Goal: Information Seeking & Learning: Compare options

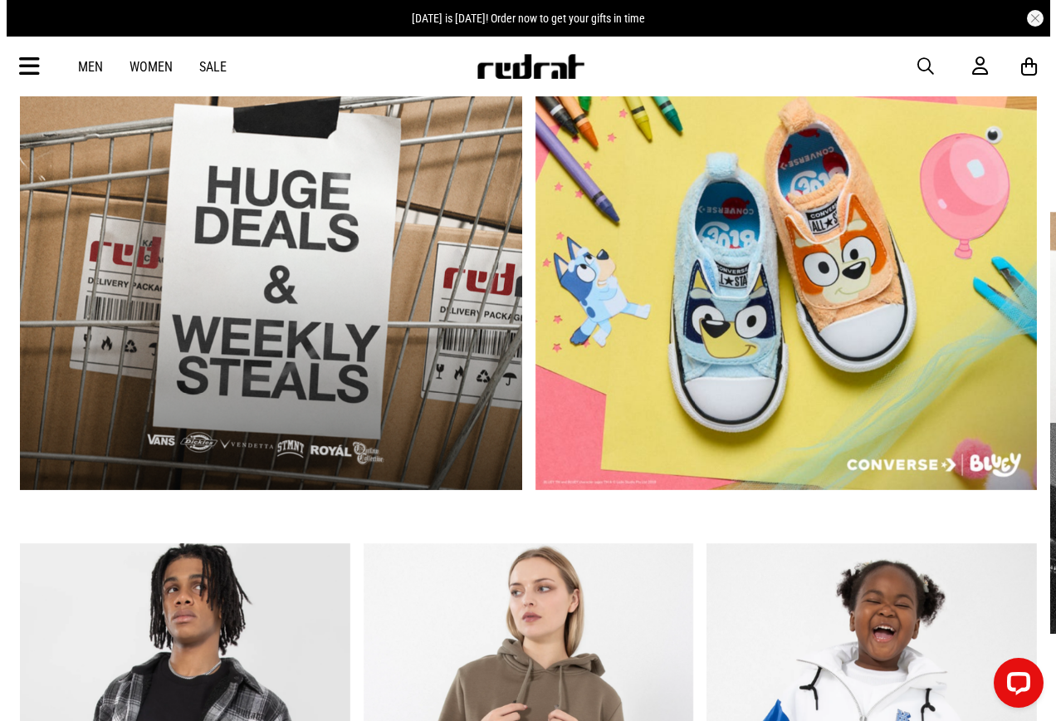
scroll to position [498, 0]
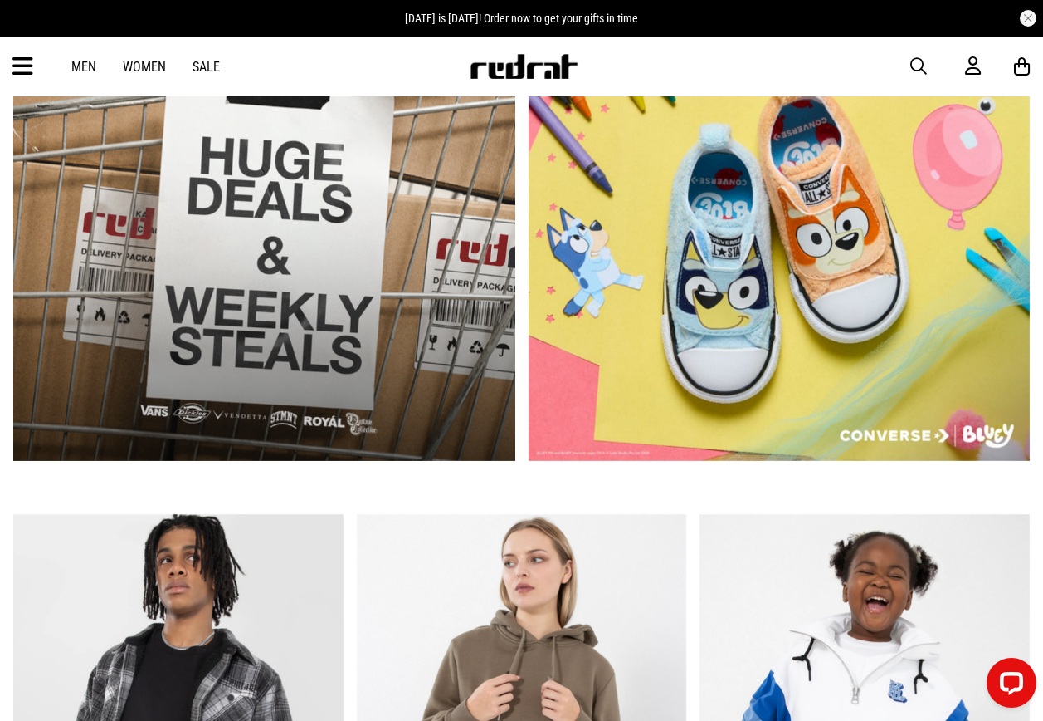
click at [911, 67] on span "button" at bounding box center [919, 66] width 17 height 20
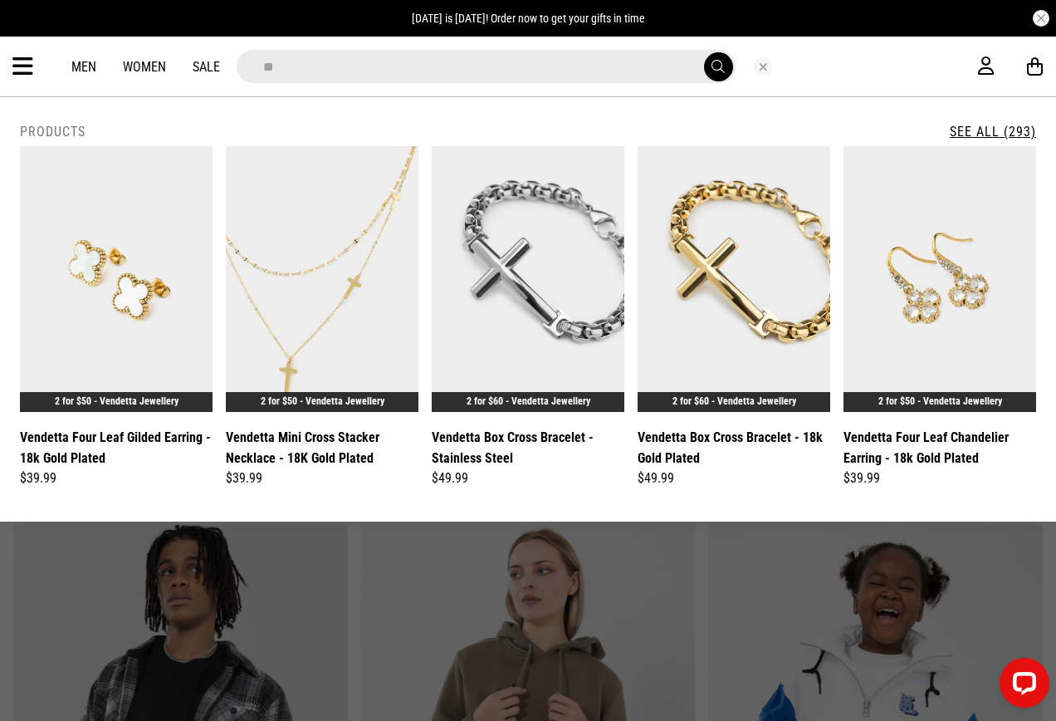
type input "**"
click at [19, 66] on div "**********" at bounding box center [528, 67] width 1056 height 60
click at [24, 64] on icon at bounding box center [22, 66] width 21 height 27
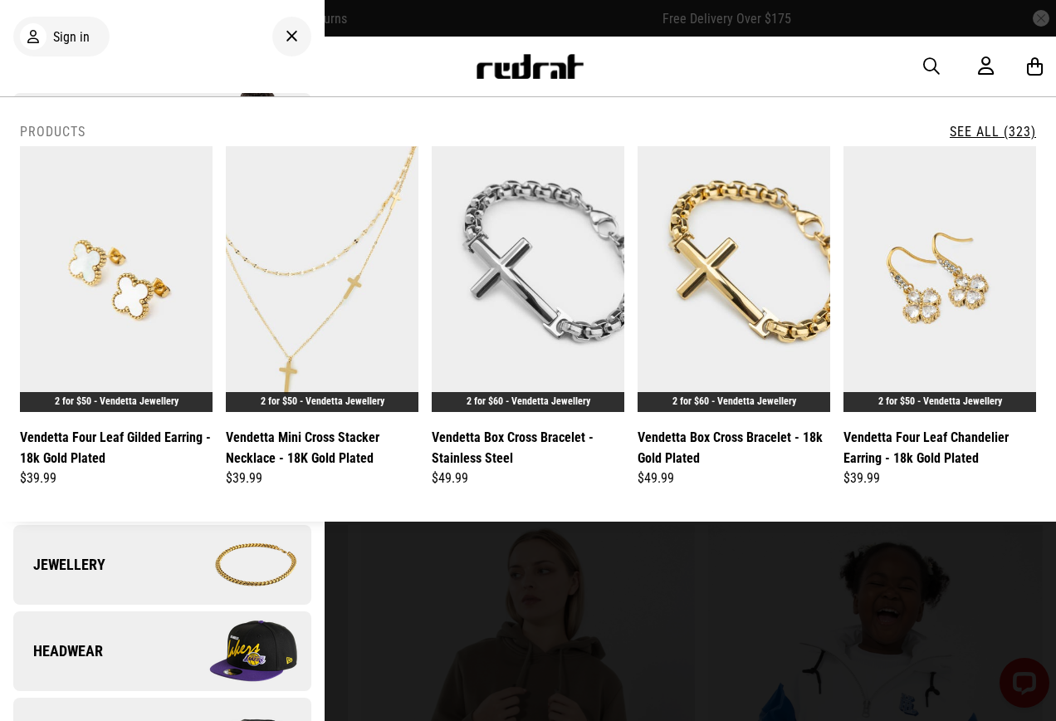
click at [286, 32] on icon at bounding box center [292, 37] width 12 height 20
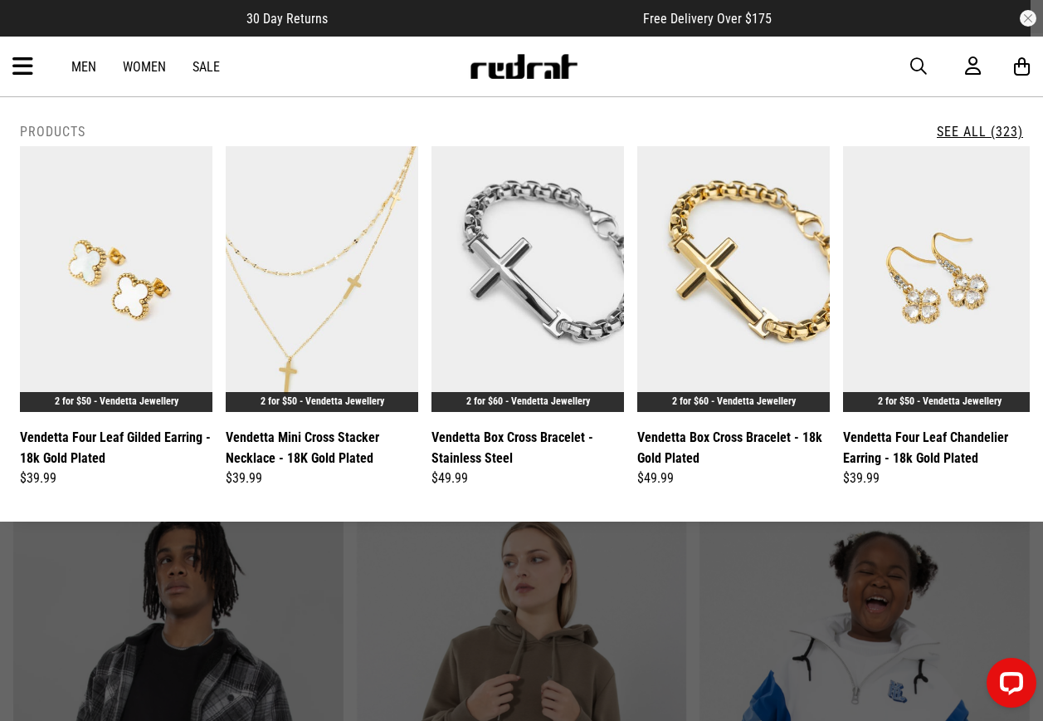
click at [1016, 22] on article "30 Day Returns Free Delivery Over $175" at bounding box center [509, 18] width 1043 height 37
click at [1020, 21] on button "button" at bounding box center [1028, 18] width 17 height 17
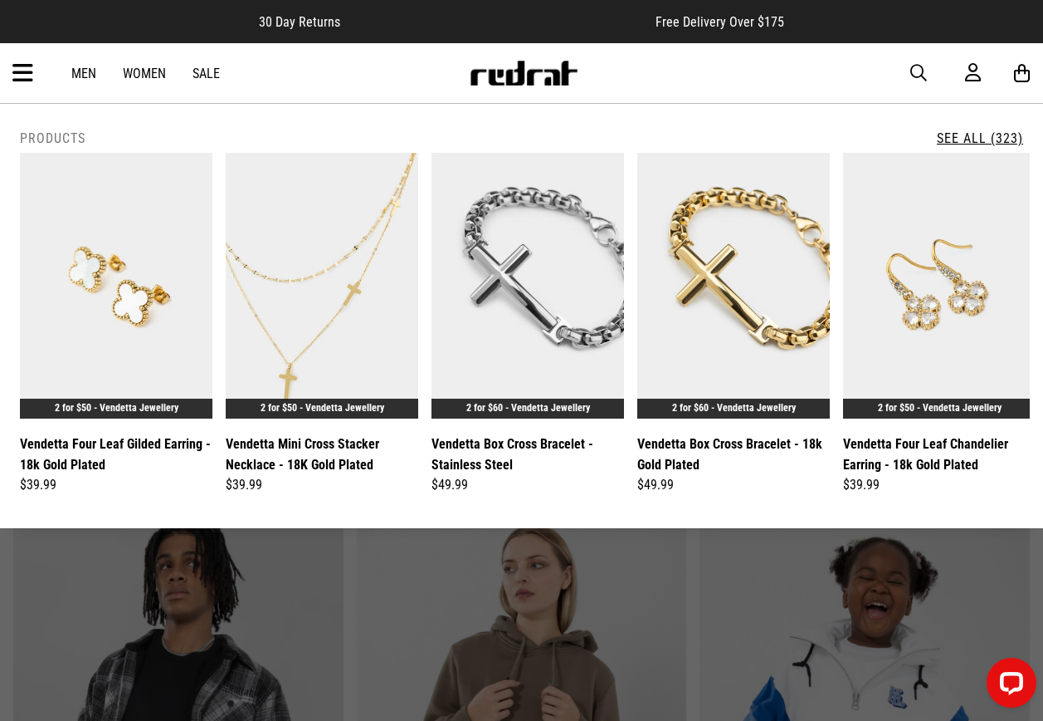
click at [926, 72] on span "button" at bounding box center [919, 73] width 17 height 20
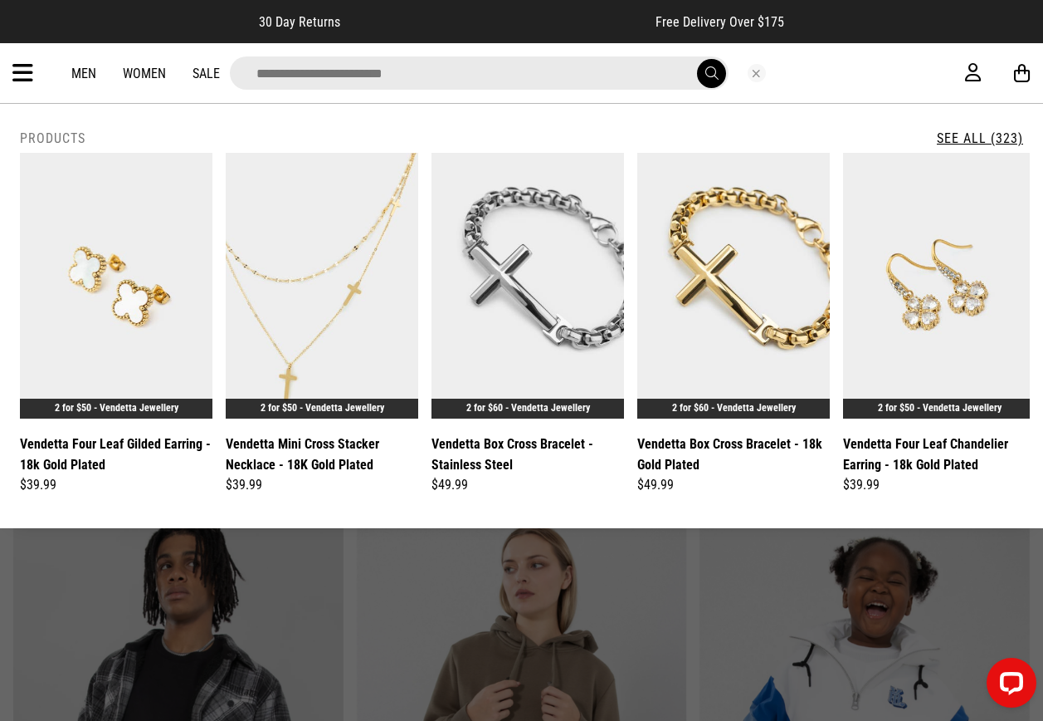
drag, startPoint x: 513, startPoint y: 83, endPoint x: 519, endPoint y: 61, distance: 22.4
click at [516, 65] on input "search" at bounding box center [479, 72] width 499 height 33
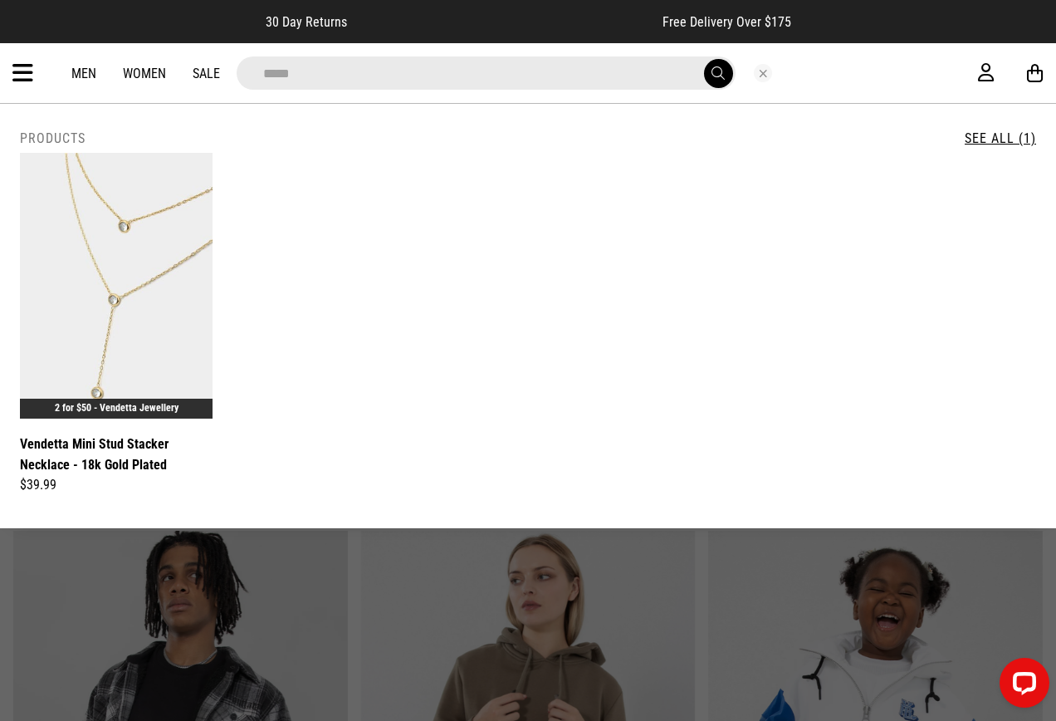
click at [350, 66] on input "*****" at bounding box center [486, 72] width 499 height 33
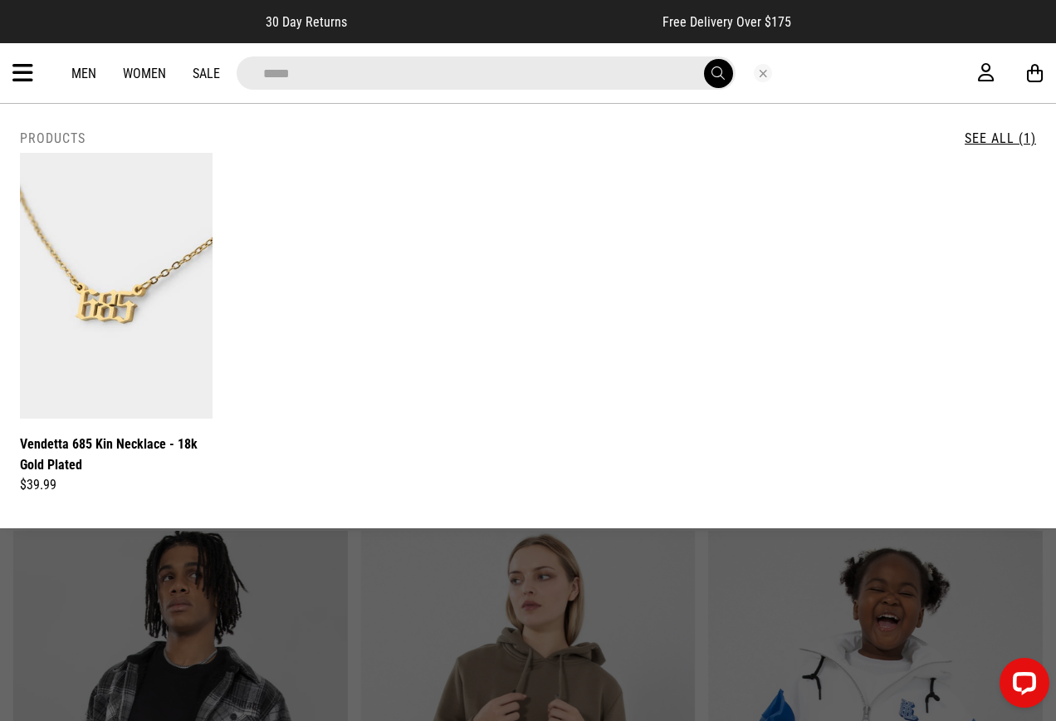
drag, startPoint x: 579, startPoint y: 69, endPoint x: 570, endPoint y: 72, distance: 9.7
click at [570, 72] on input "*****" at bounding box center [486, 72] width 499 height 33
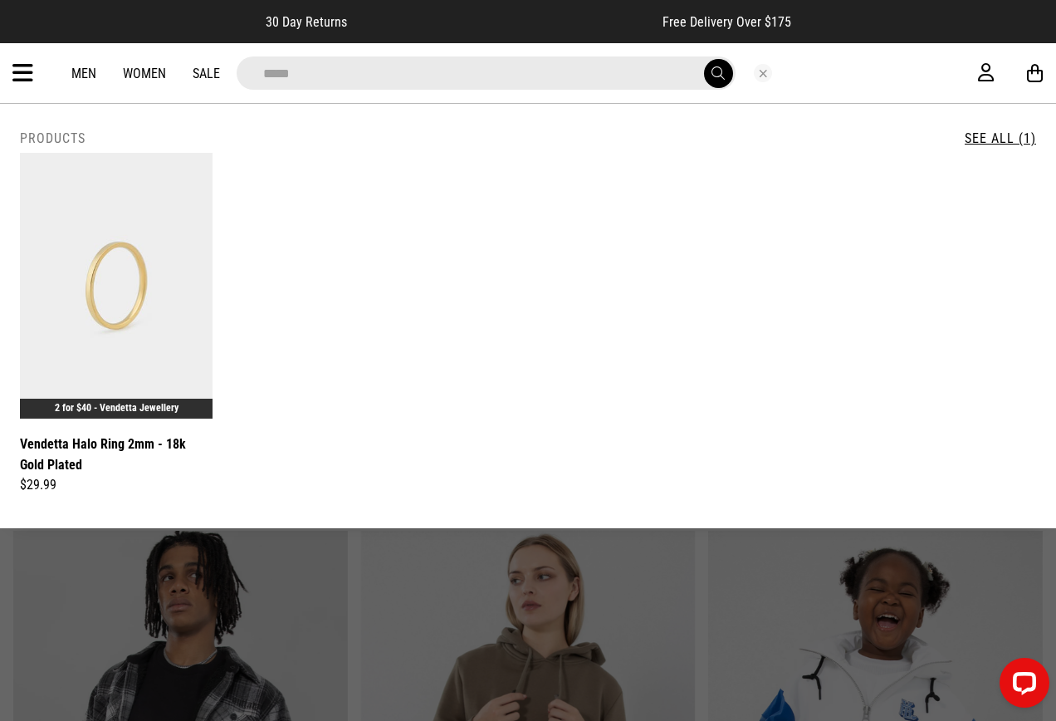
click at [515, 76] on input "*****" at bounding box center [486, 72] width 499 height 33
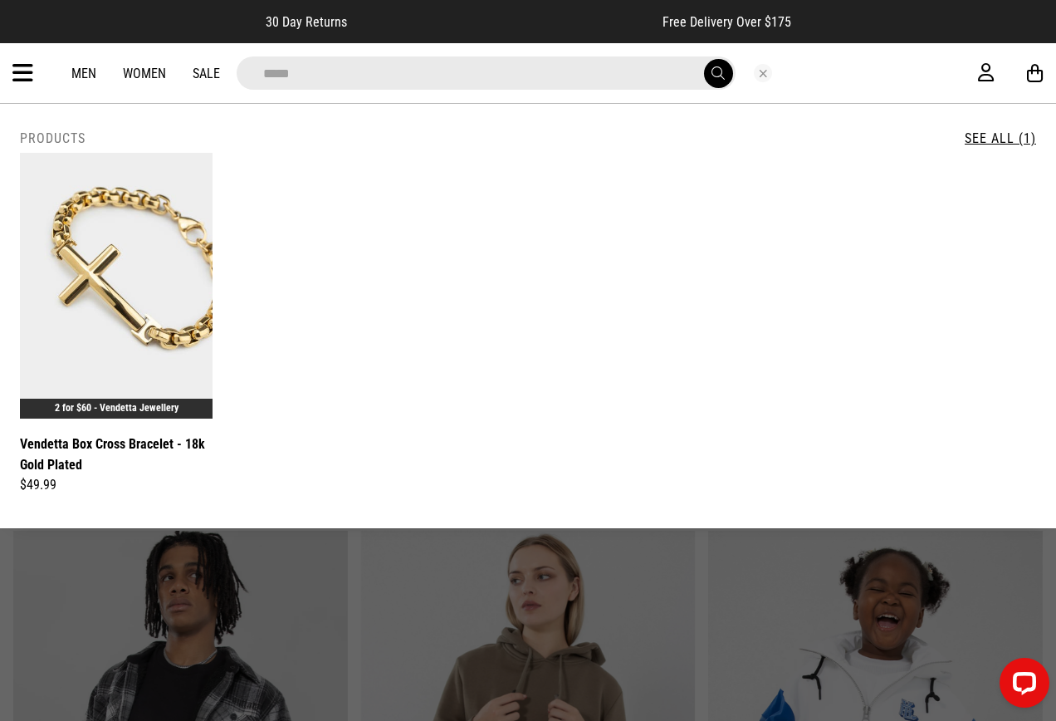
type input "*****"
drag, startPoint x: 409, startPoint y: 588, endPoint x: 307, endPoint y: 419, distance: 197.0
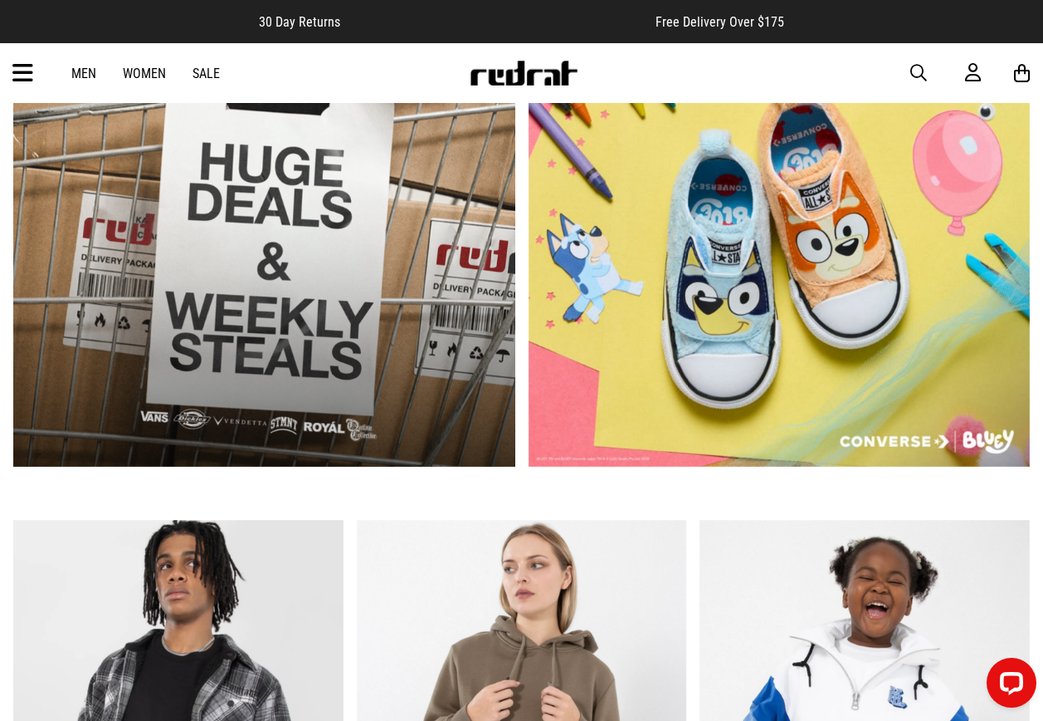
click at [28, 64] on icon at bounding box center [22, 73] width 21 height 27
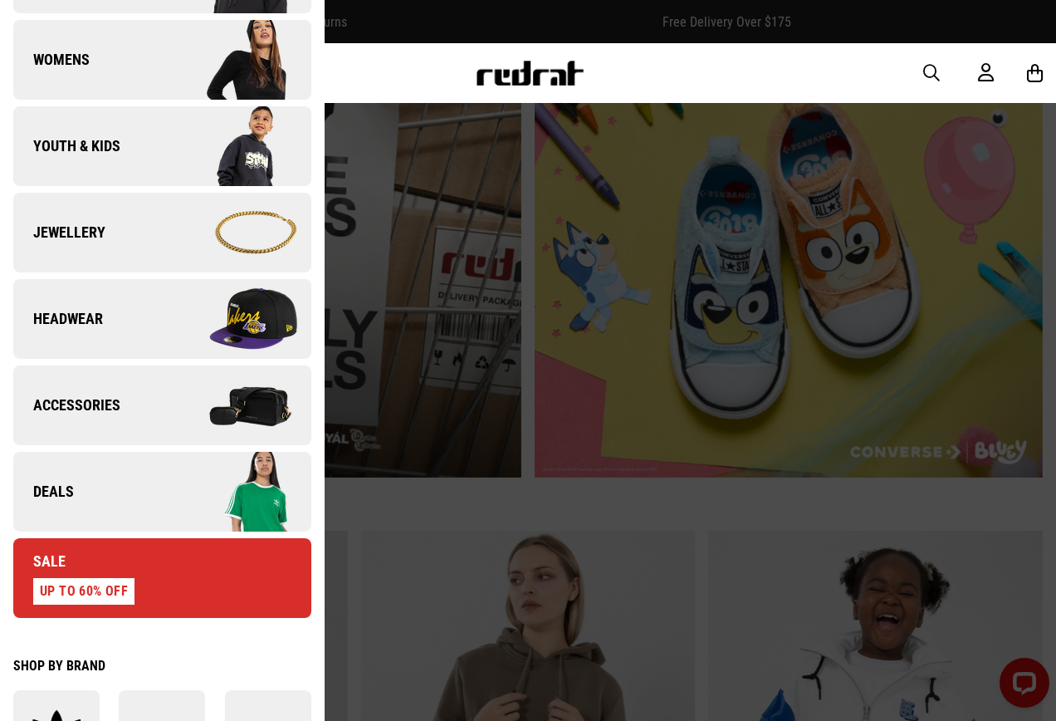
scroll to position [83, 0]
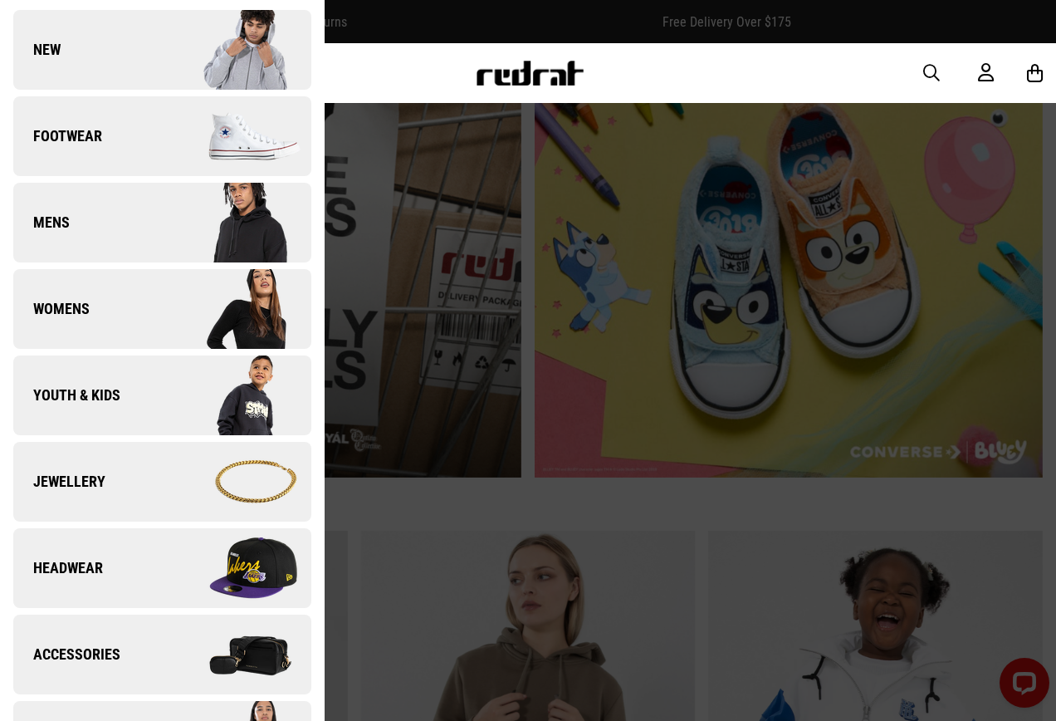
drag, startPoint x: 132, startPoint y: 56, endPoint x: 149, endPoint y: 55, distance: 16.6
click at [134, 56] on link "New" at bounding box center [162, 50] width 298 height 80
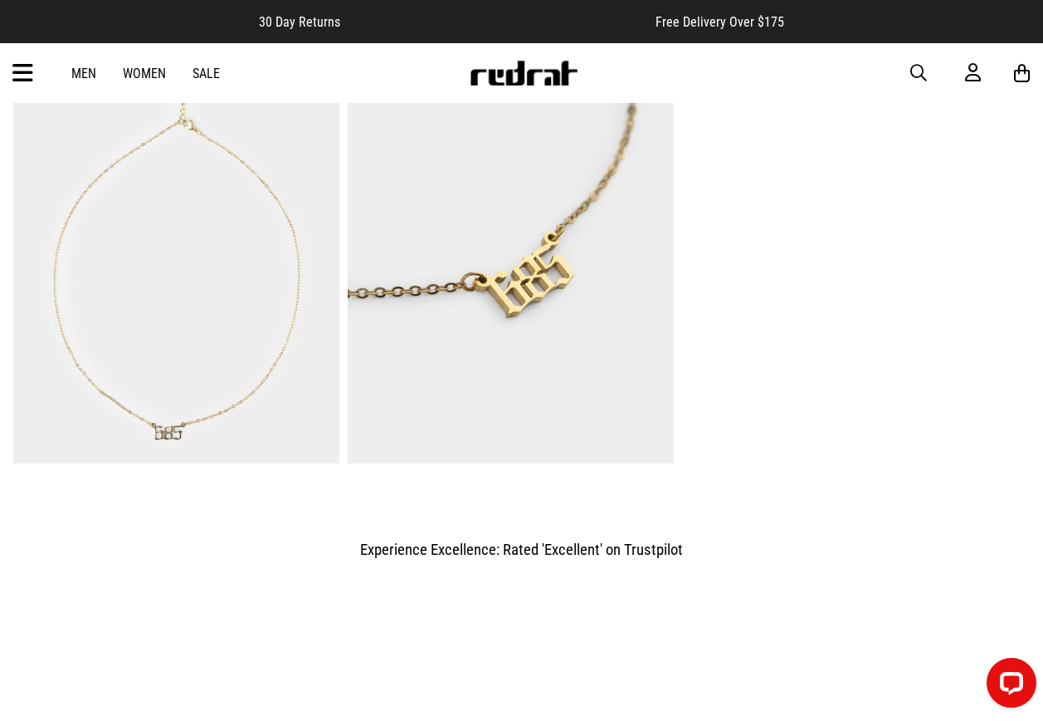
scroll to position [1245, 0]
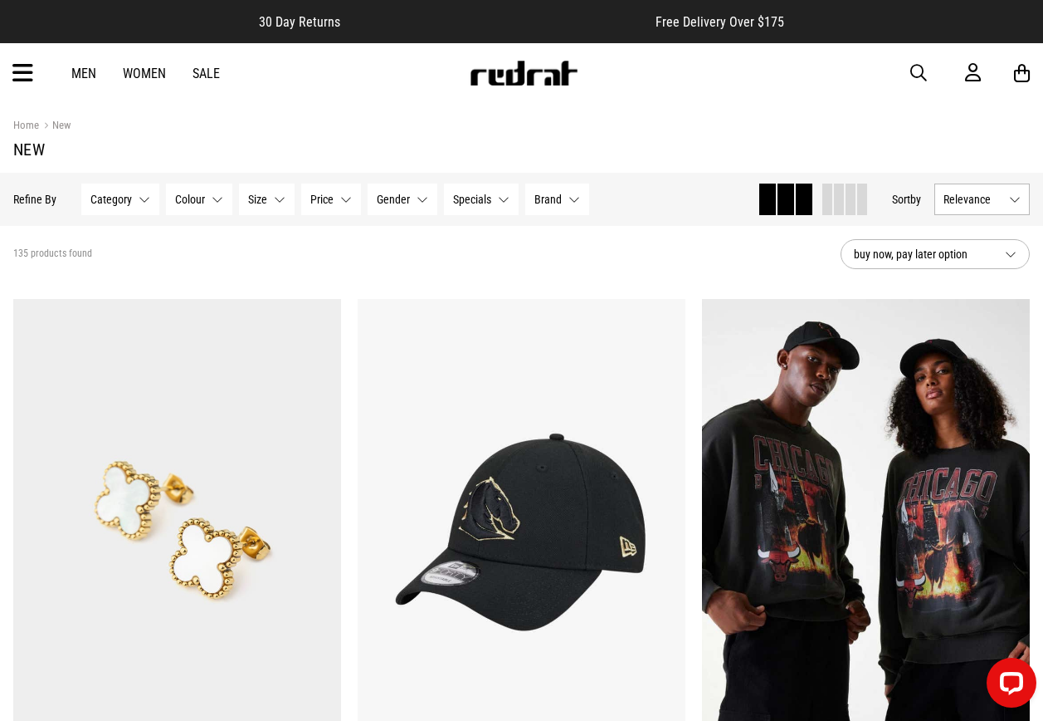
click at [129, 195] on span "Category" at bounding box center [111, 199] width 42 height 13
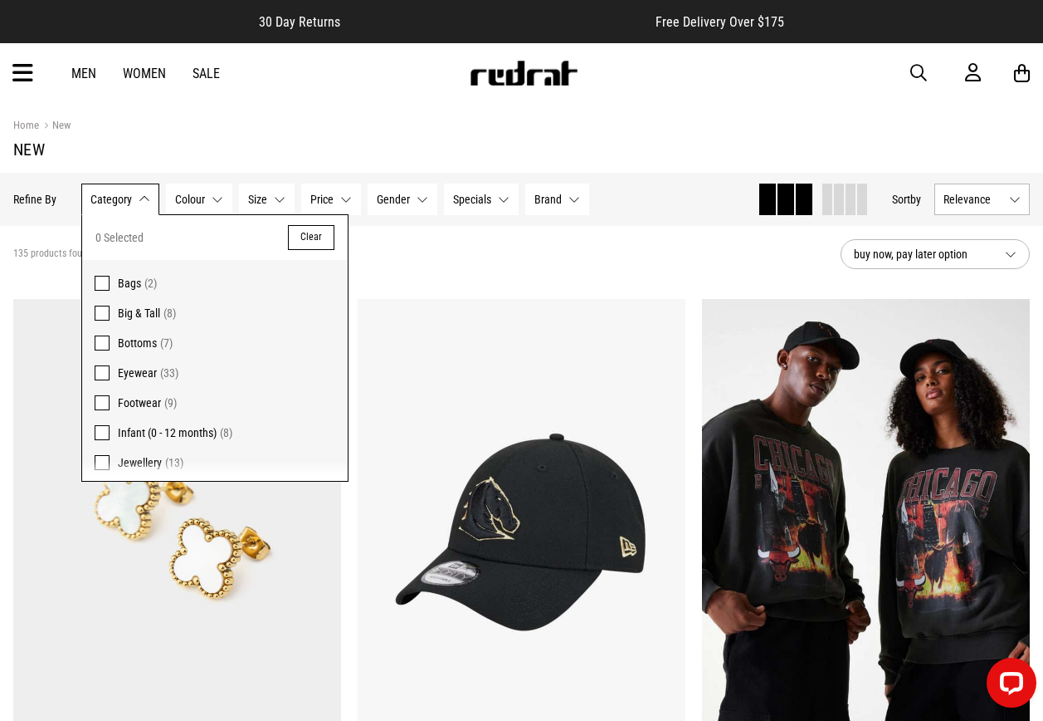
drag, startPoint x: 139, startPoint y: 457, endPoint x: 149, endPoint y: 452, distance: 10.8
click at [139, 457] on span "Jewellery" at bounding box center [140, 462] width 44 height 13
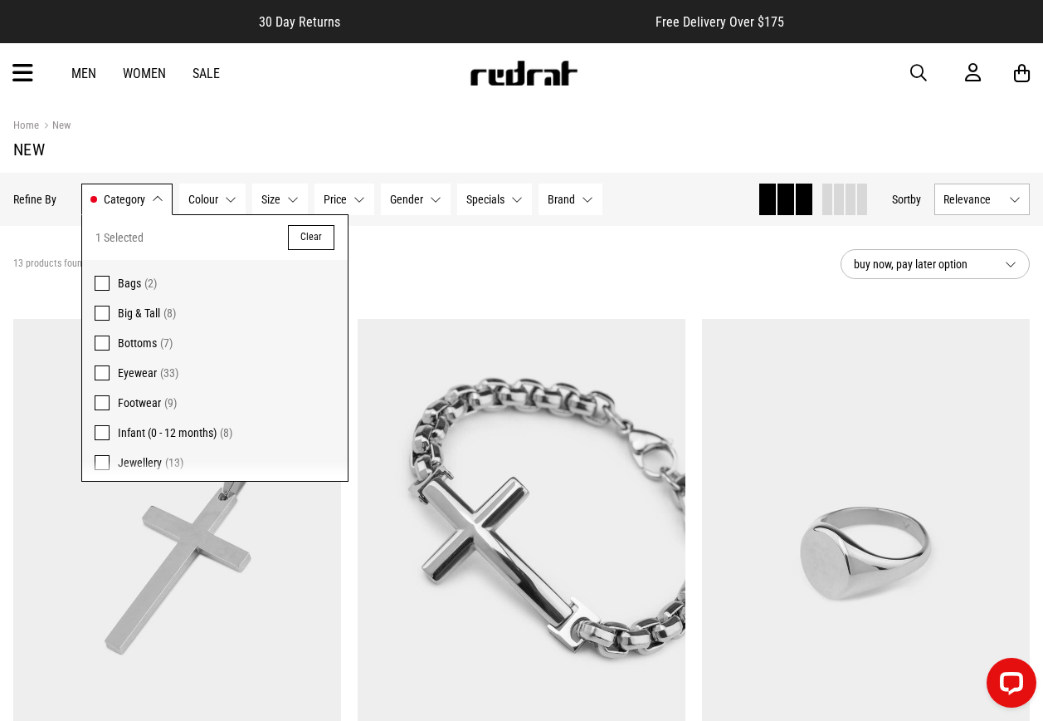
click at [556, 249] on div "13 products found Active Filters Jewellery Clear" at bounding box center [420, 264] width 814 height 50
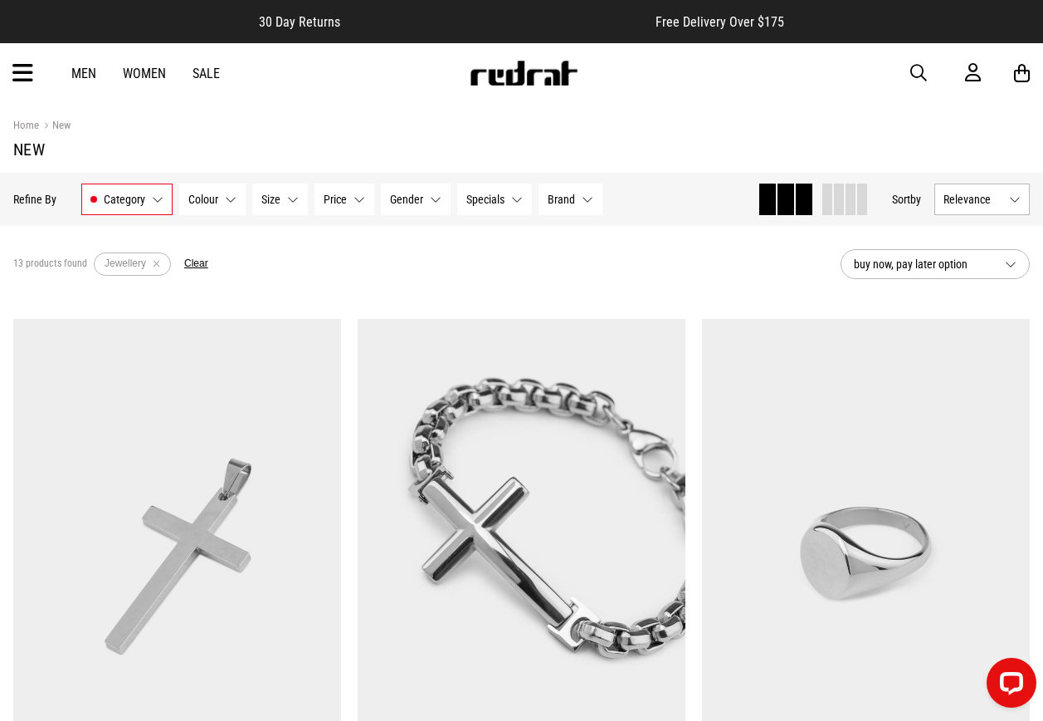
click at [192, 263] on section "Active Filters Jewellery Clear" at bounding box center [151, 264] width 115 height 50
click at [192, 263] on button "Clear" at bounding box center [196, 263] width 24 height 13
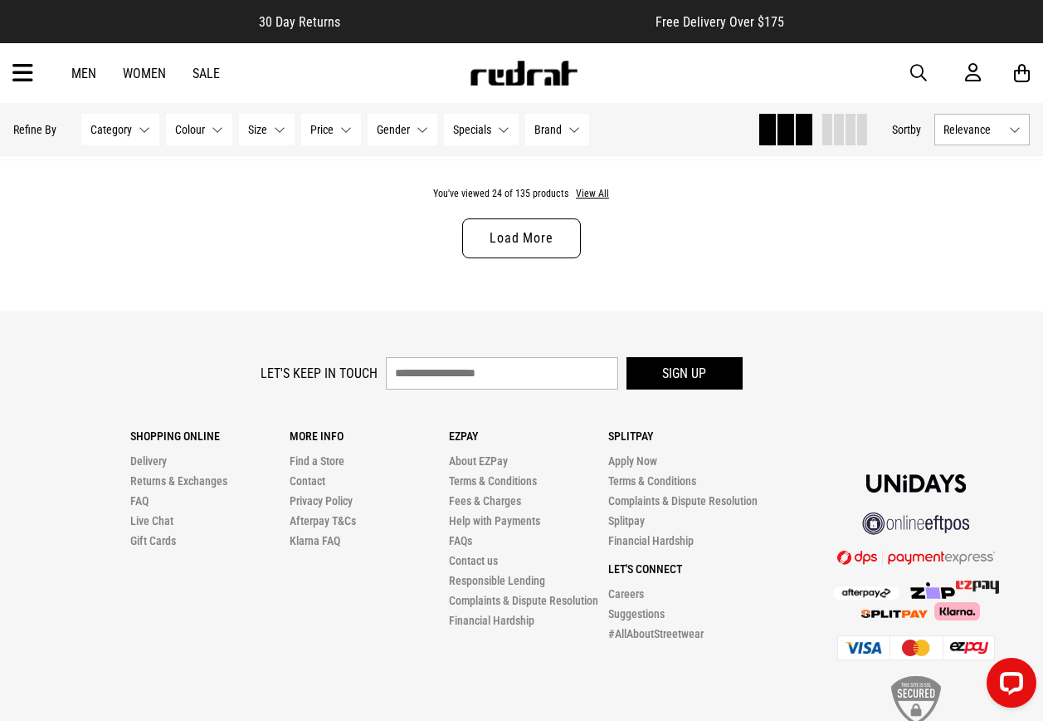
scroll to position [4730, 0]
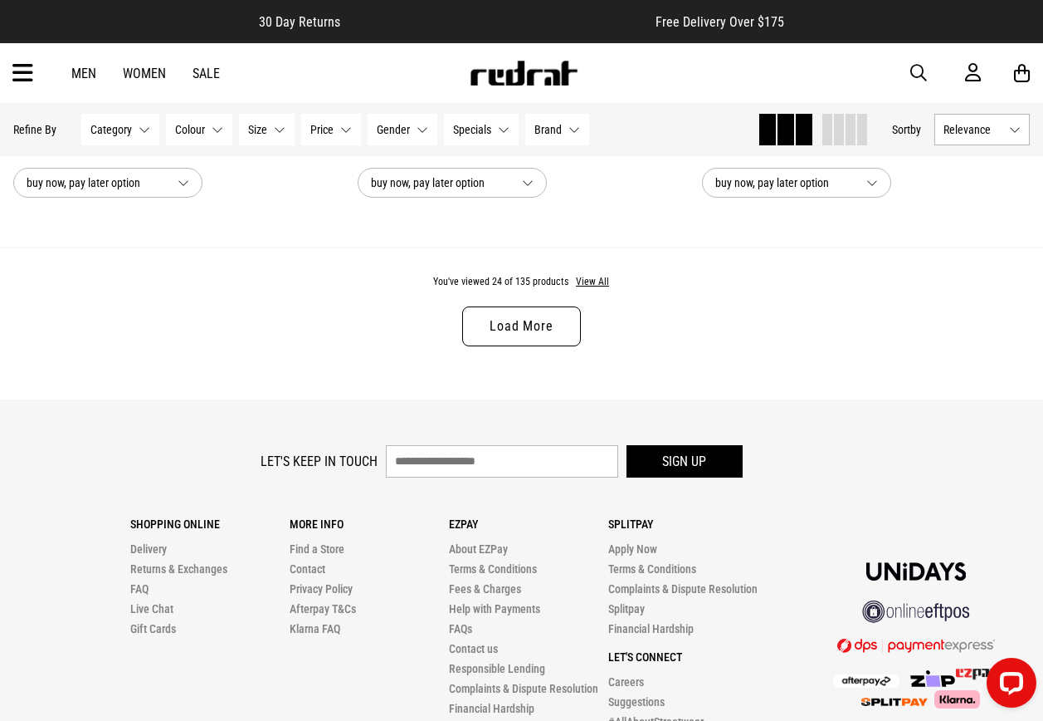
click at [600, 279] on div "You've viewed 24 of 135 products View All Load More" at bounding box center [521, 323] width 1043 height 152
click at [599, 290] on button "View All" at bounding box center [592, 282] width 35 height 15
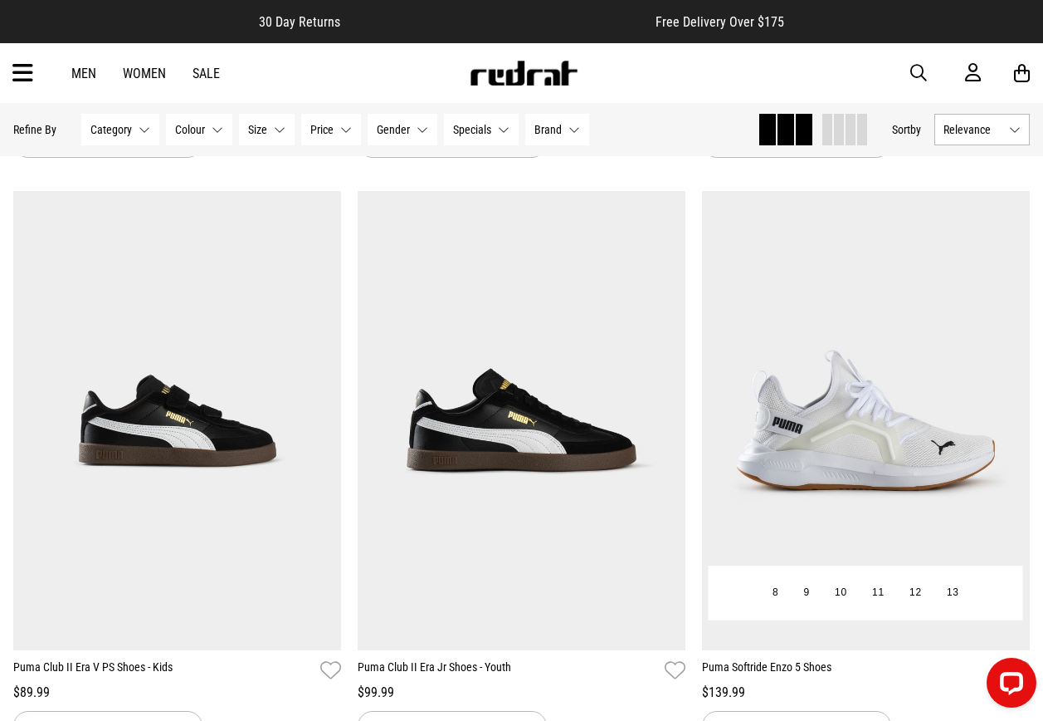
scroll to position [9046, 0]
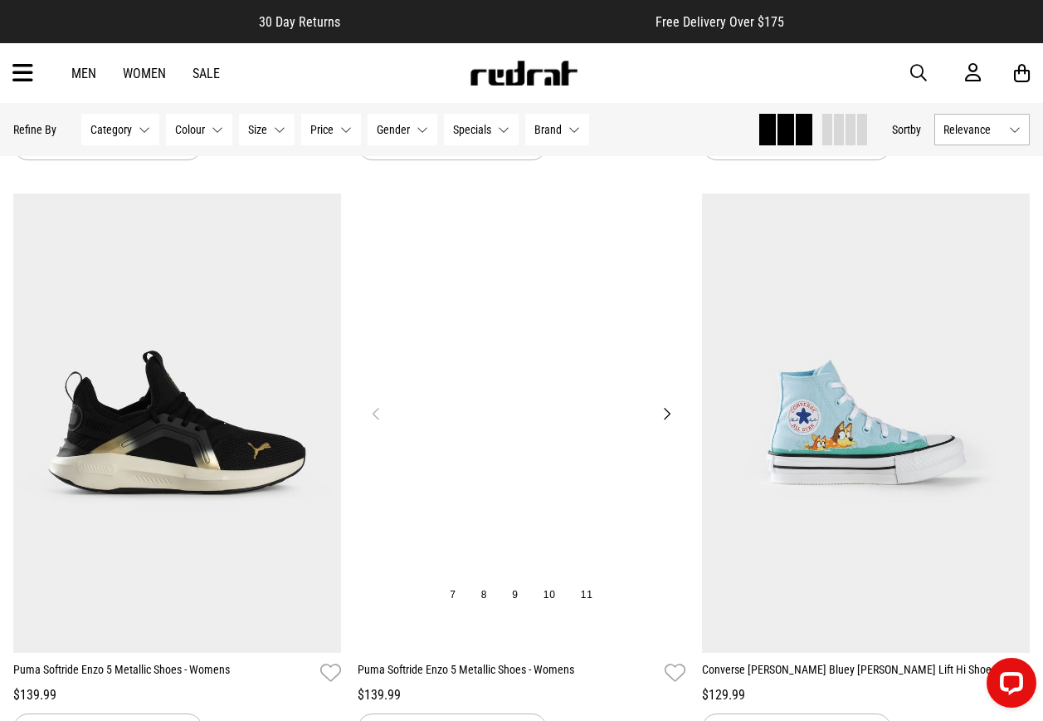
scroll to position [9544, 0]
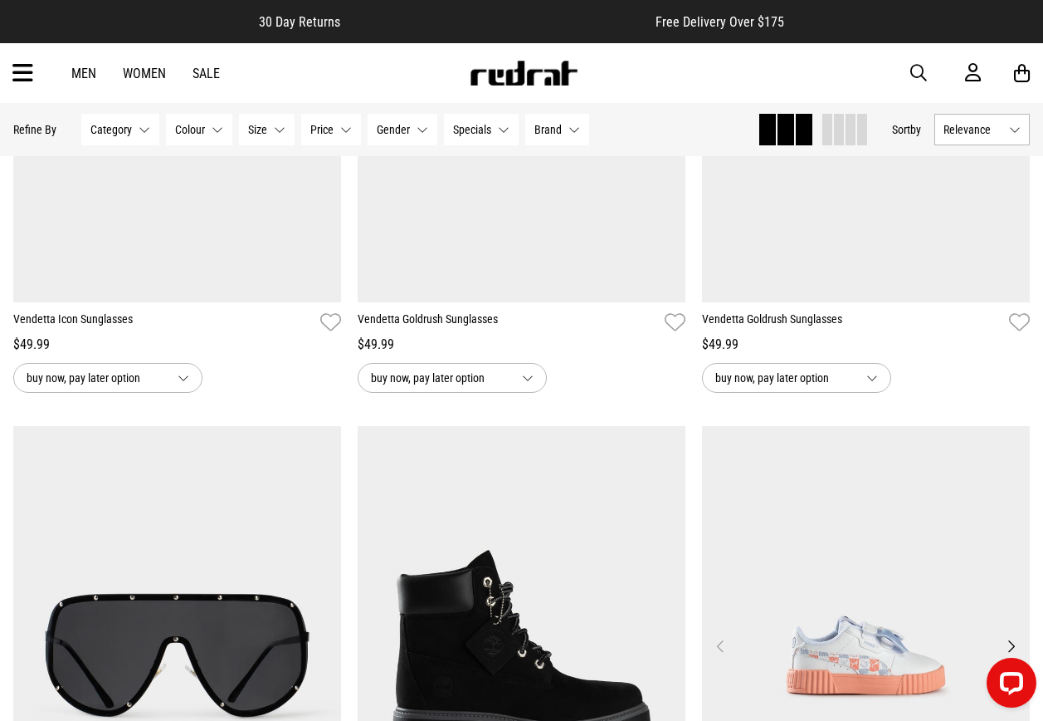
scroll to position [15667, 0]
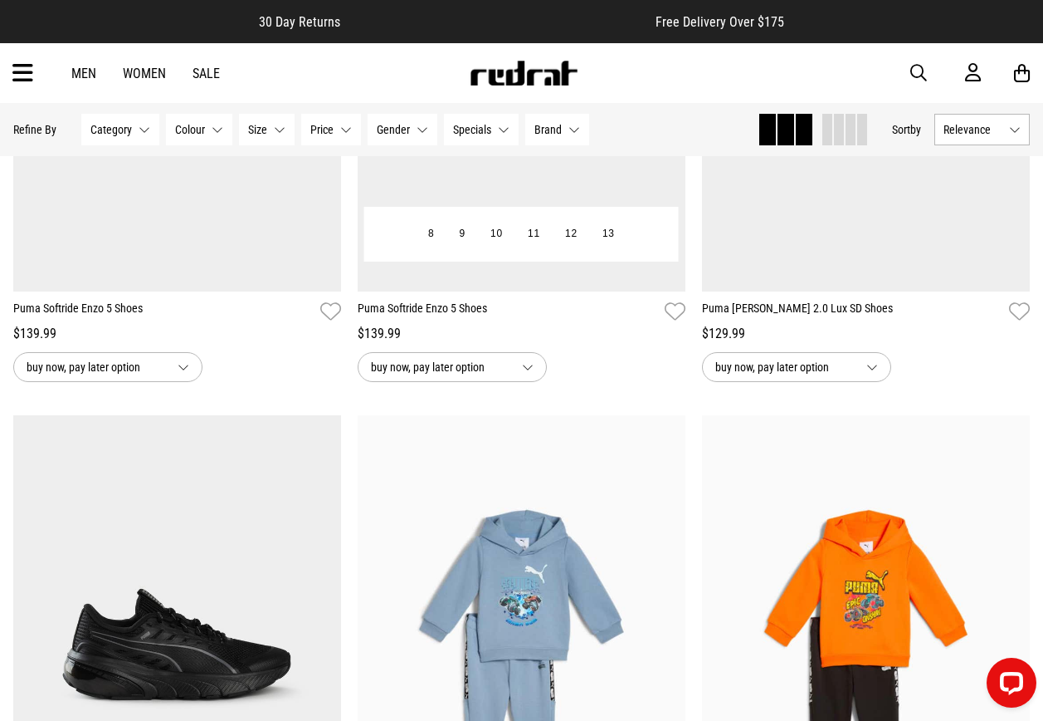
scroll to position [18407, 0]
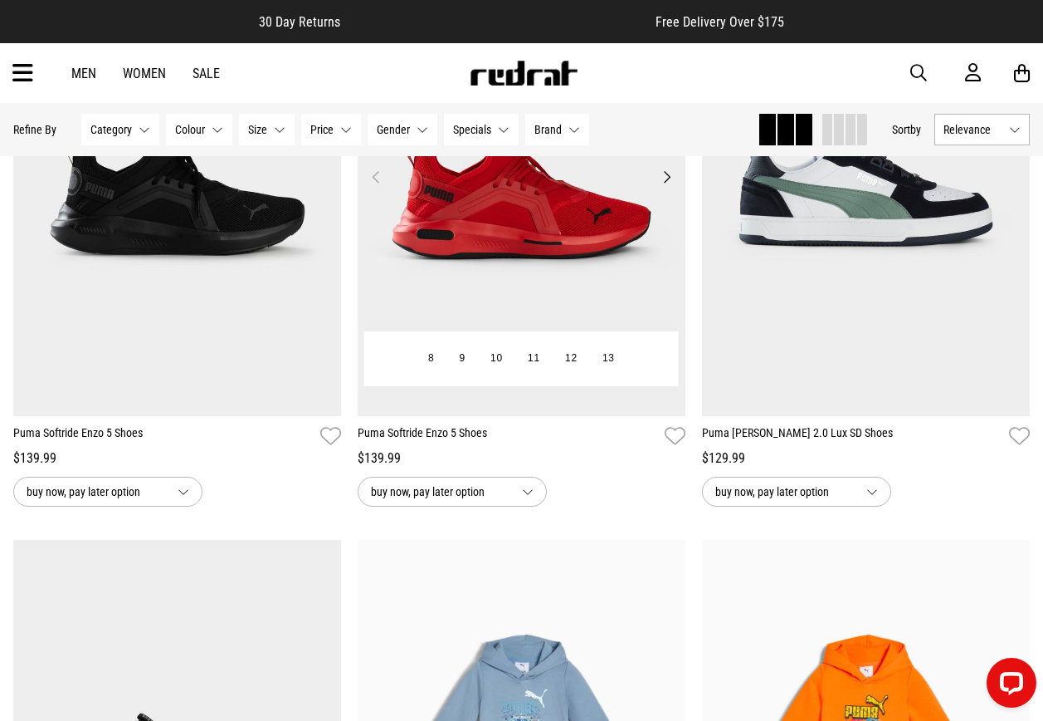
drag, startPoint x: 596, startPoint y: 294, endPoint x: 616, endPoint y: 322, distance: 34.5
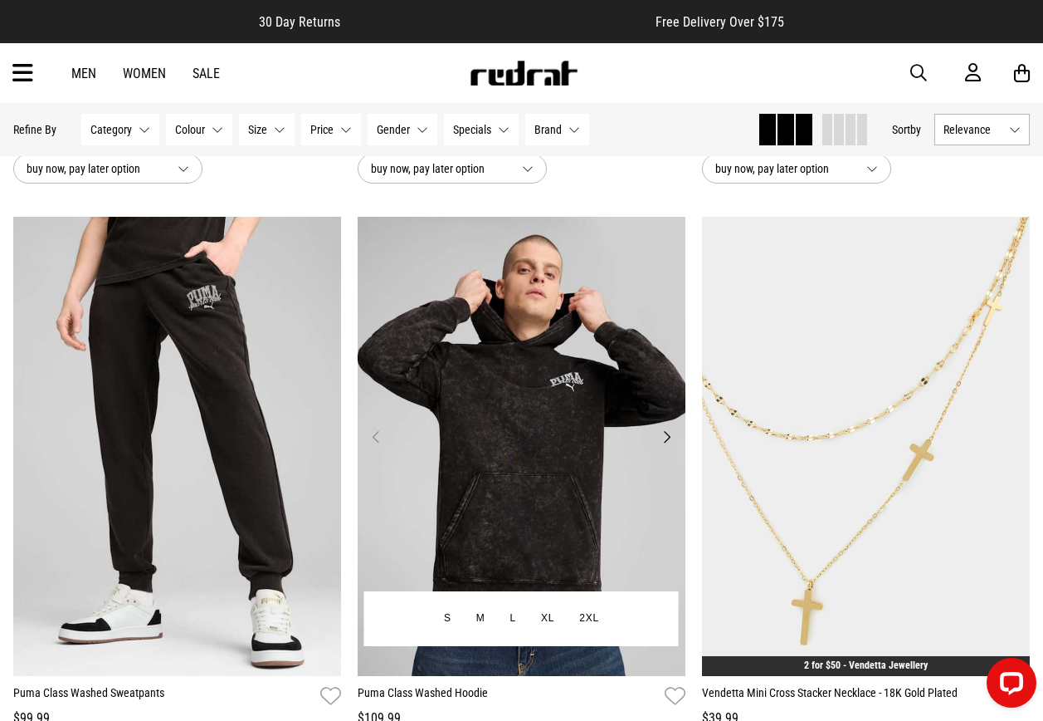
scroll to position [25585, 0]
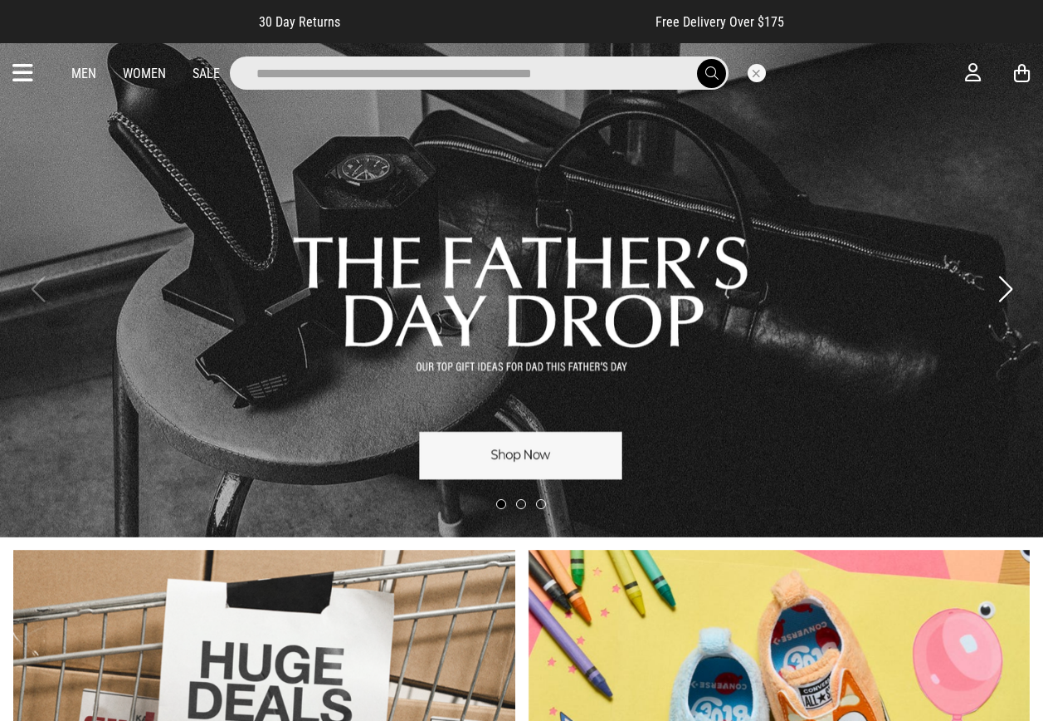
type input "**********"
click at [697, 59] on button "submit" at bounding box center [711, 73] width 29 height 29
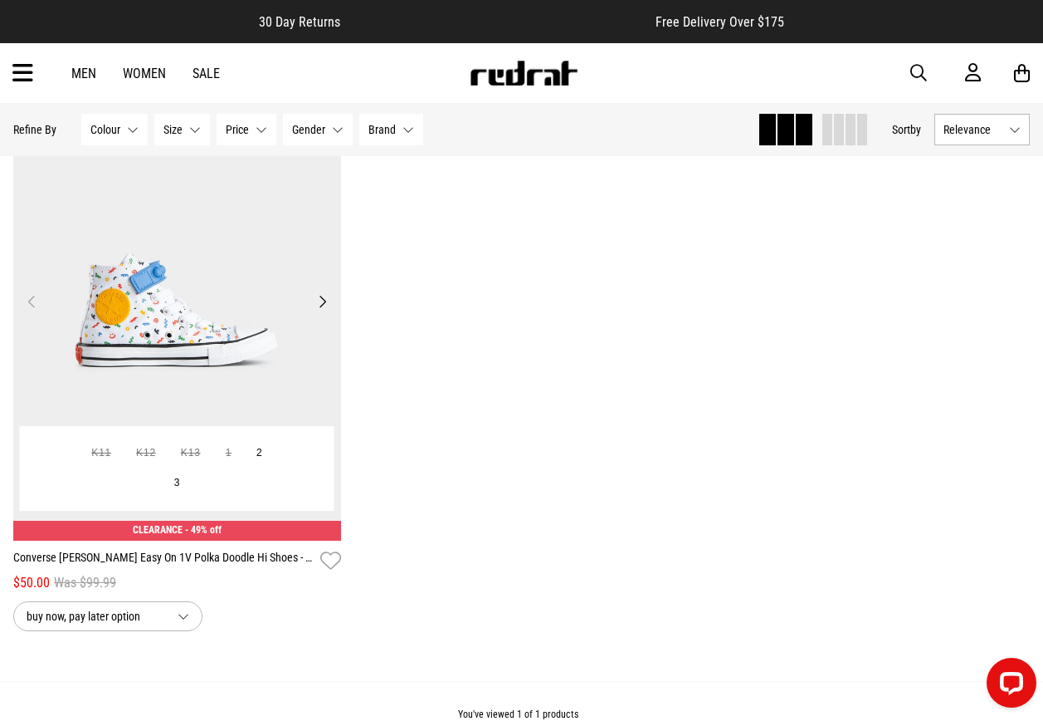
scroll to position [166, 0]
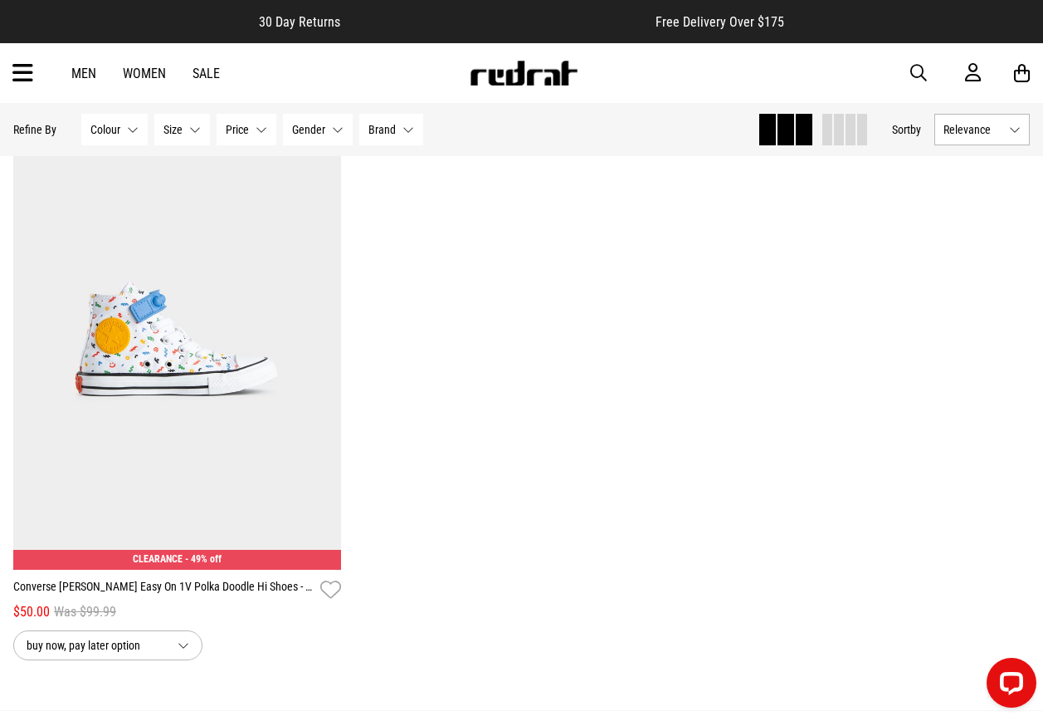
drag, startPoint x: 934, startPoint y: 56, endPoint x: 930, endPoint y: 81, distance: 25.2
click at [933, 66] on div "Men Women Sale Sign in New Back Footwear Back Mens Back Womens Back Youth & Kid…" at bounding box center [521, 73] width 1043 height 60
click at [911, 63] on button "button" at bounding box center [927, 73] width 33 height 20
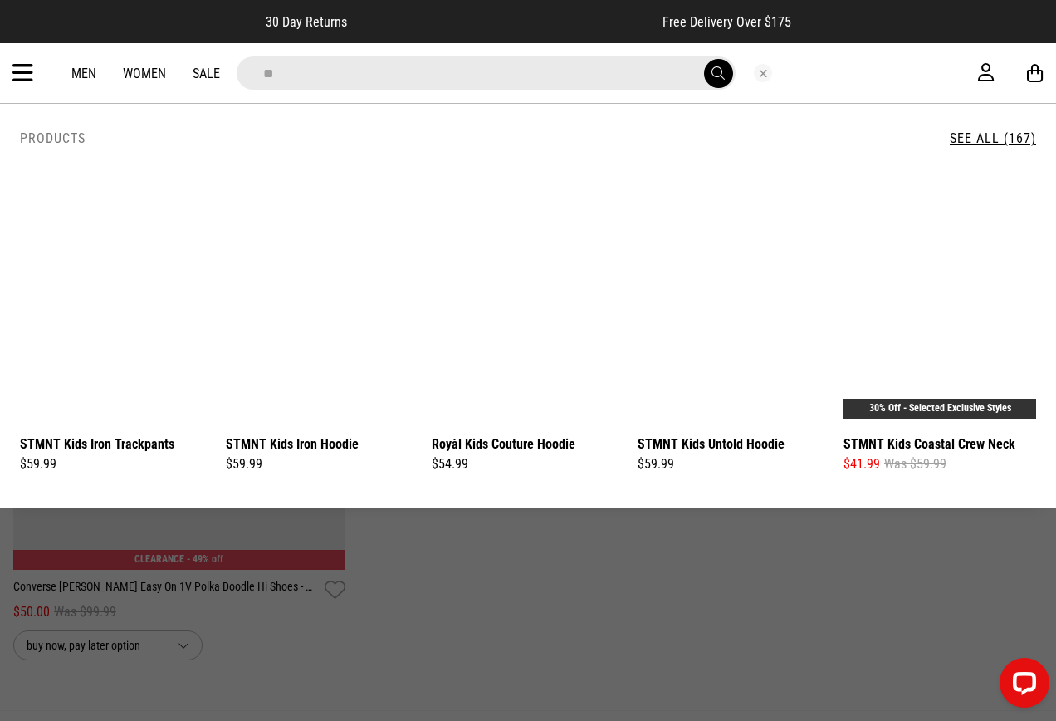
type input "*"
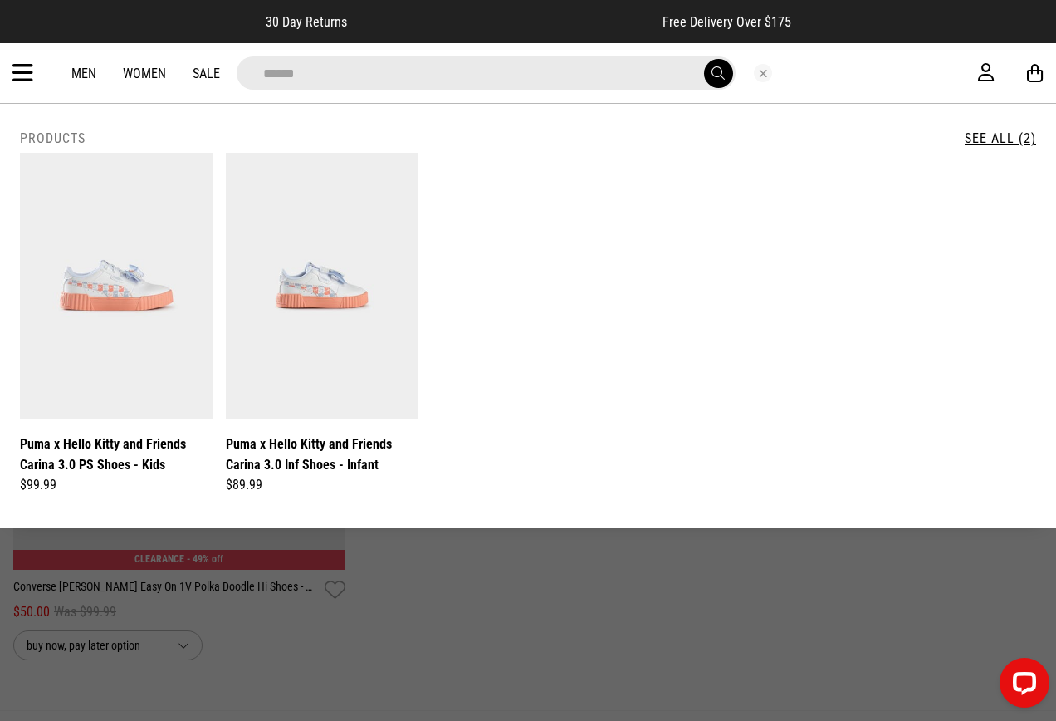
drag, startPoint x: 322, startPoint y: 93, endPoint x: 326, endPoint y: 81, distance: 12.3
click at [321, 89] on div "**********" at bounding box center [528, 73] width 1056 height 60
drag, startPoint x: 342, startPoint y: 76, endPoint x: -3, endPoint y: -50, distance: 367.4
click at [0, 0] on html "**********" at bounding box center [528, 558] width 1056 height 1448
type input "*"
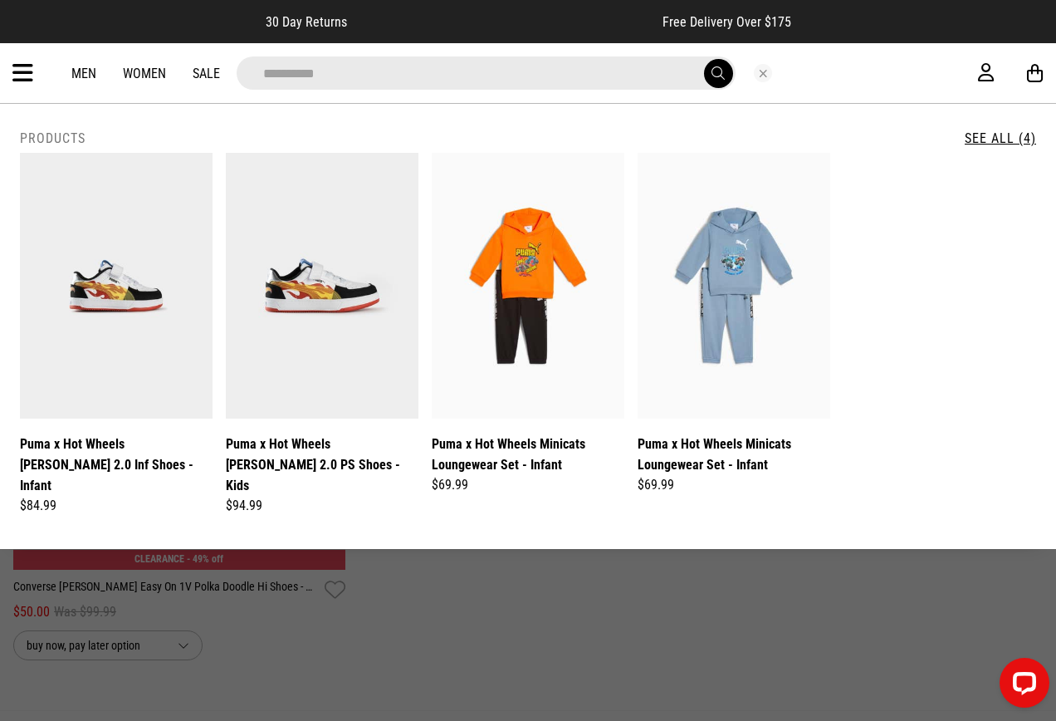
drag, startPoint x: 467, startPoint y: 87, endPoint x: 0, endPoint y: 133, distance: 468.7
click at [0, 124] on html "**********" at bounding box center [528, 558] width 1056 height 1448
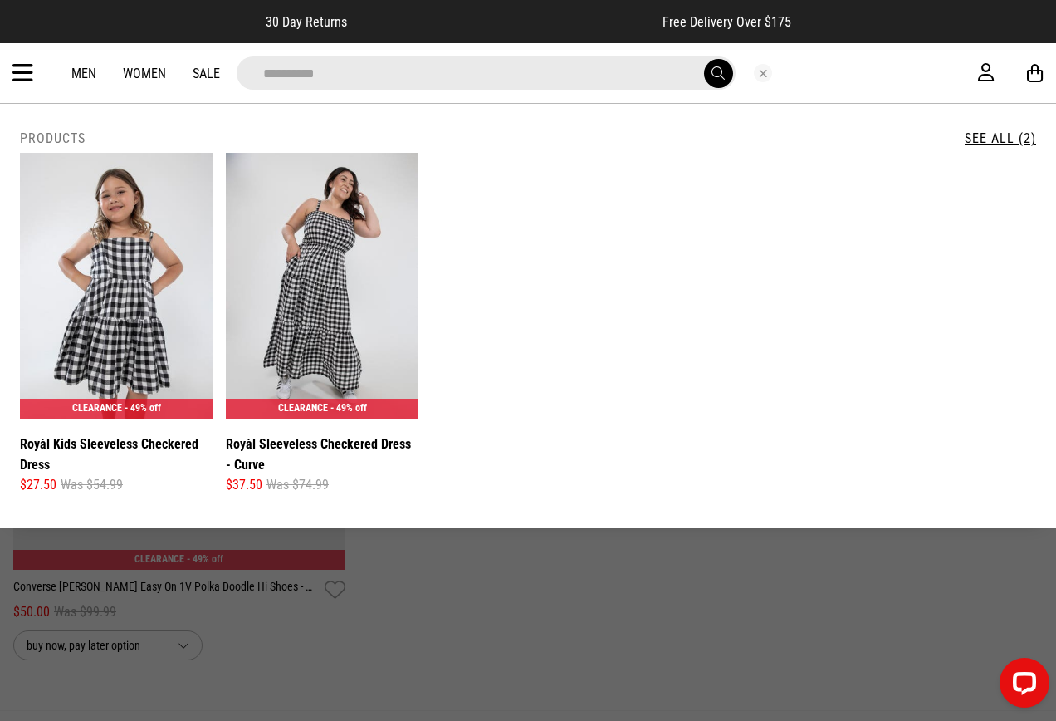
type input "*********"
drag, startPoint x: 516, startPoint y: 572, endPoint x: 749, endPoint y: 668, distance: 251.6
click at [528, 579] on div at bounding box center [528, 558] width 1056 height 1448
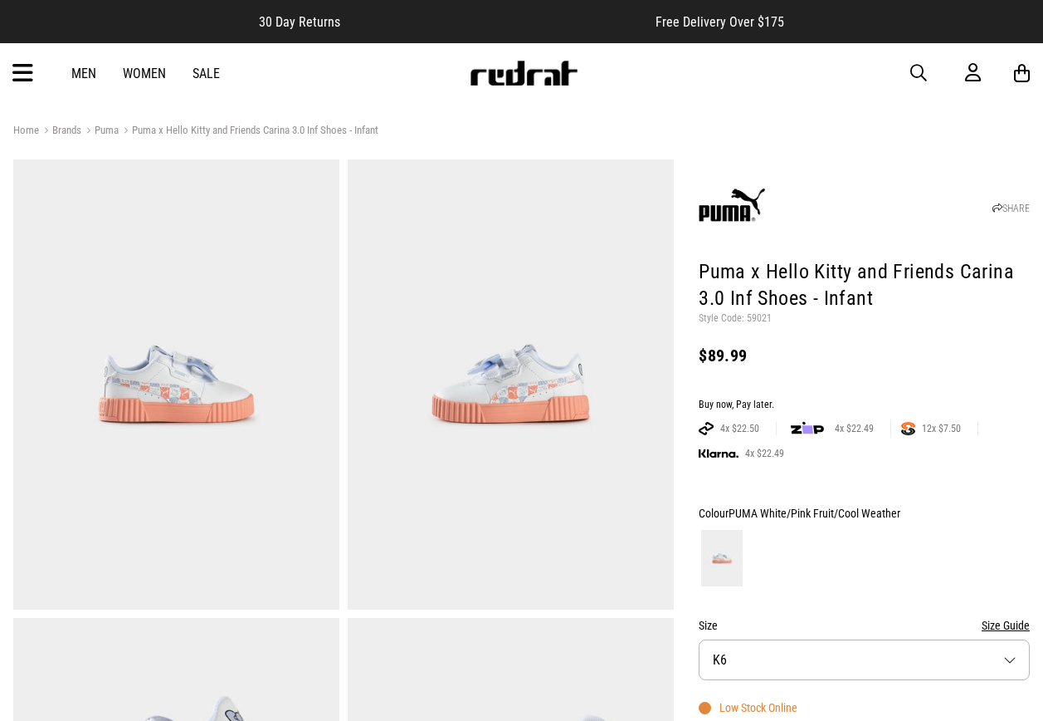
click at [753, 315] on p "Style Code: 59021" at bounding box center [864, 318] width 331 height 13
copy p "59021"
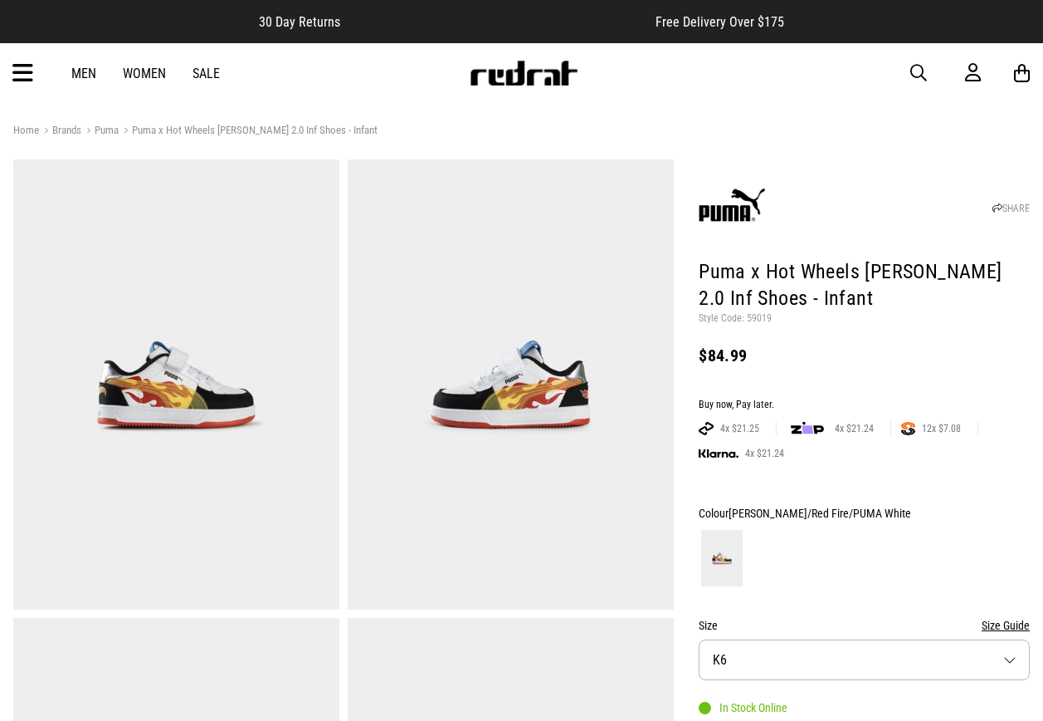
click at [766, 320] on p "Style Code: 59019" at bounding box center [864, 318] width 331 height 13
copy p "59019"
